Goal: Information Seeking & Learning: Learn about a topic

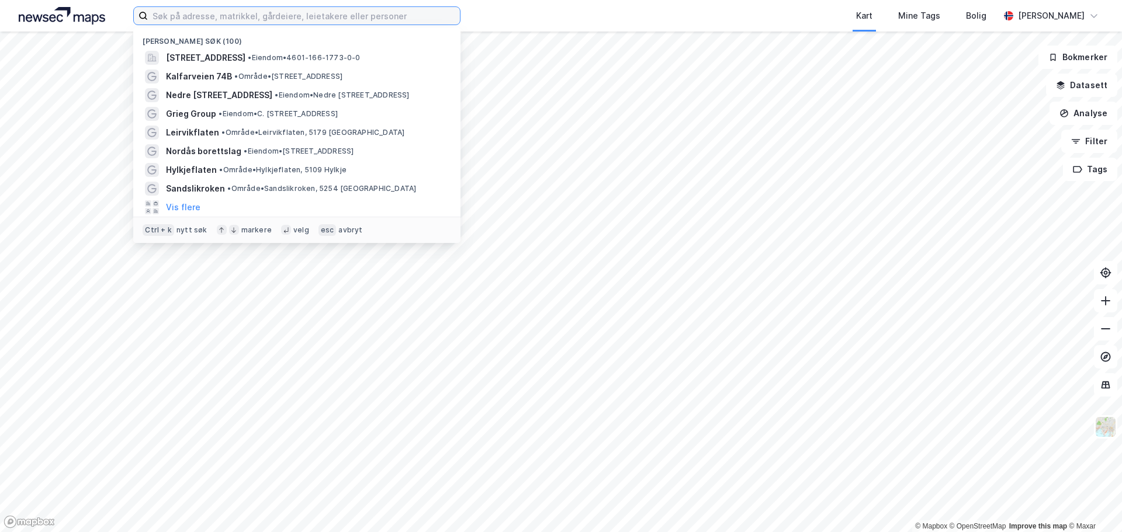
click at [299, 22] on input at bounding box center [304, 16] width 312 height 18
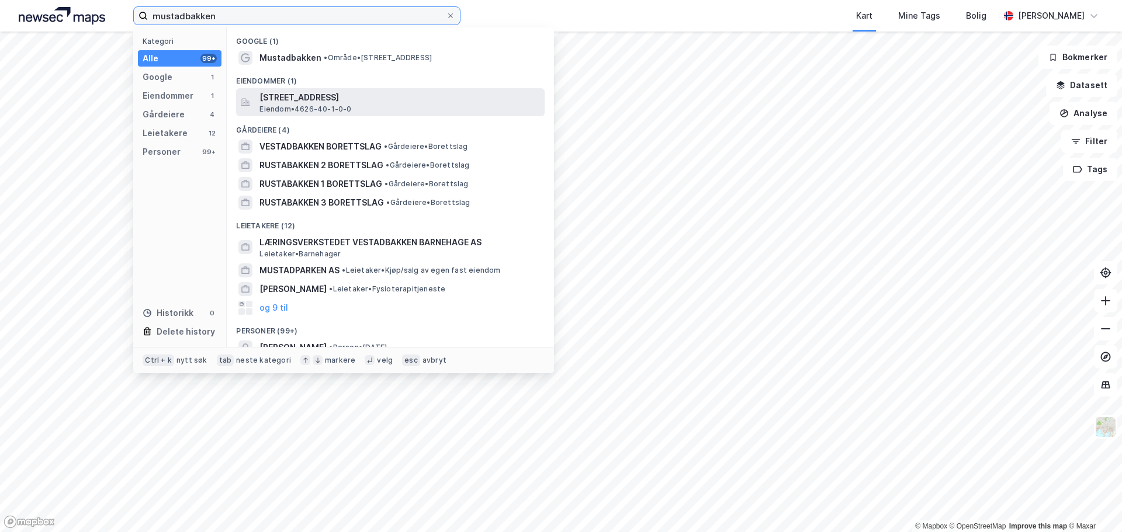
type input "mustadbakken"
click at [327, 101] on span "Mustadbakken 3, 5355, KNARREVIK, ØYGARDEN" at bounding box center [400, 98] width 281 height 14
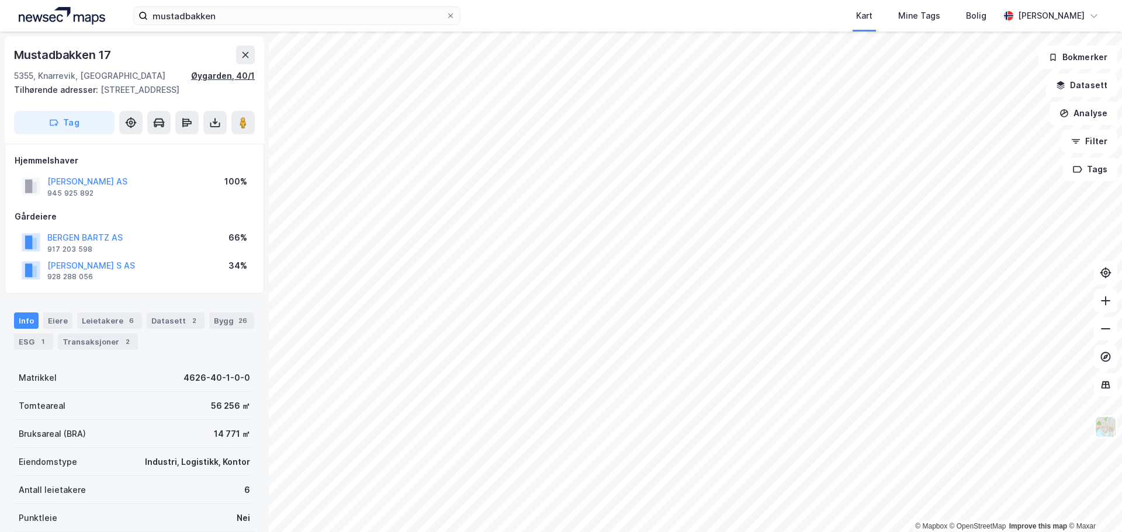
click at [198, 75] on div "Øygarden, 40/1" at bounding box center [223, 76] width 64 height 14
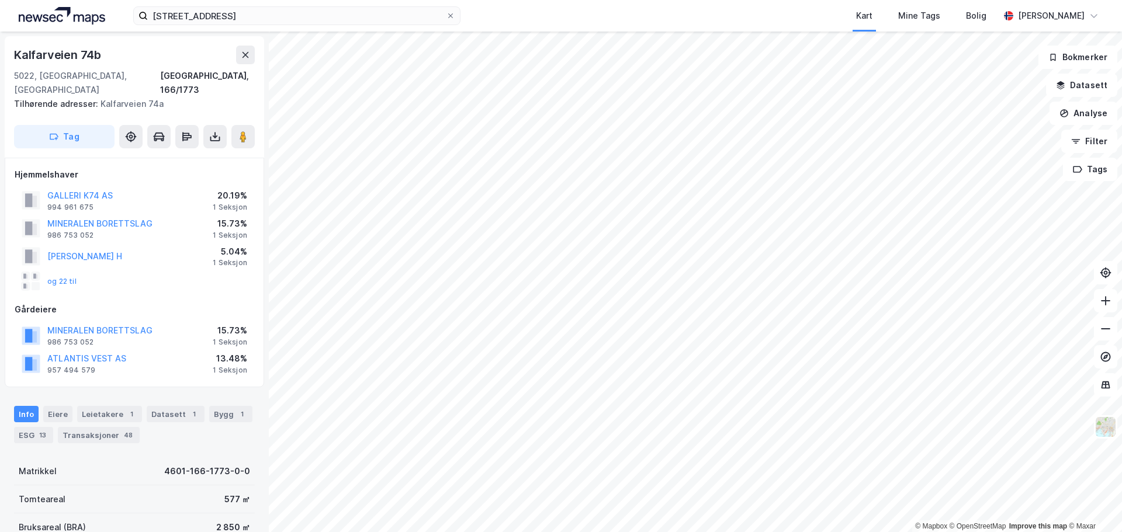
click at [813, 532] on html "[STREET_ADDRESS] Kart Mine Tags Bolig [PERSON_NAME] © Mapbox © OpenStreetMap Im…" at bounding box center [561, 266] width 1122 height 532
click at [852, 532] on html "[STREET_ADDRESS] Kart Mine Tags Bolig [PERSON_NAME] © Mapbox © OpenStreetMap Im…" at bounding box center [561, 266] width 1122 height 532
